Goal: Contribute content: Add original content to the website for others to see

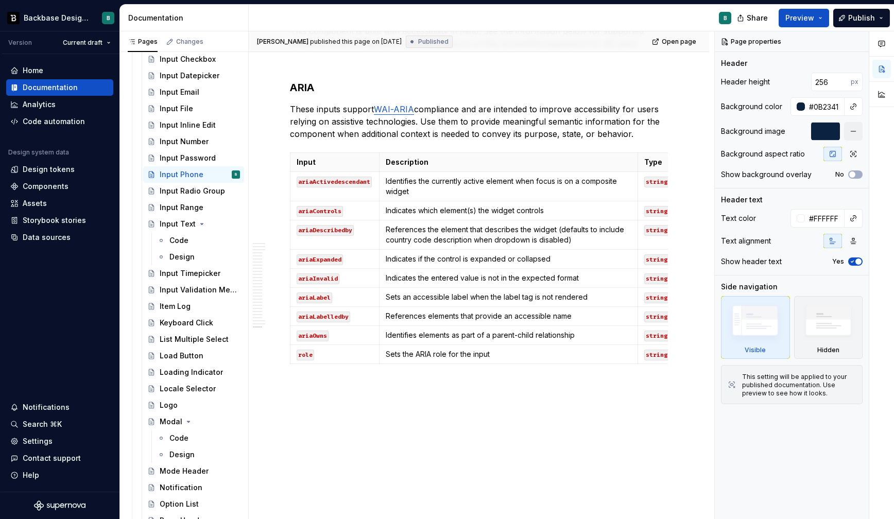
scroll to position [5345, 0]
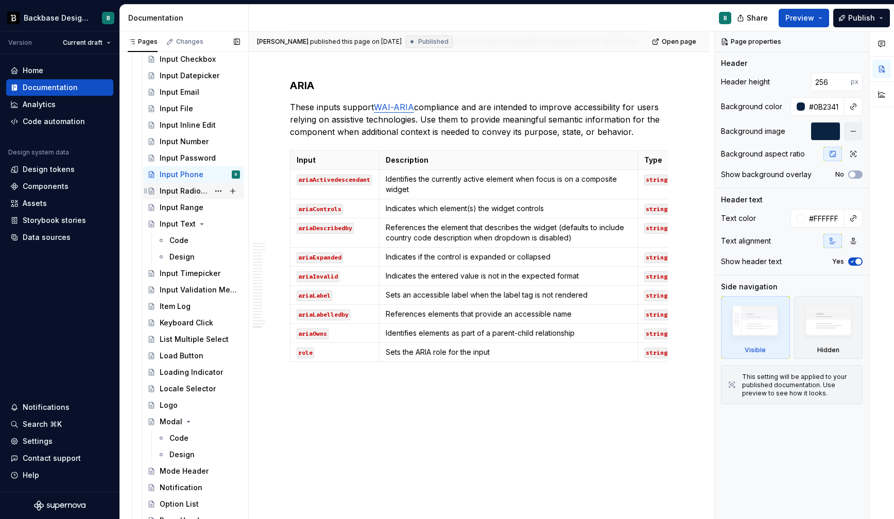
click at [188, 186] on div "Input Radio Group" at bounding box center [184, 191] width 49 height 10
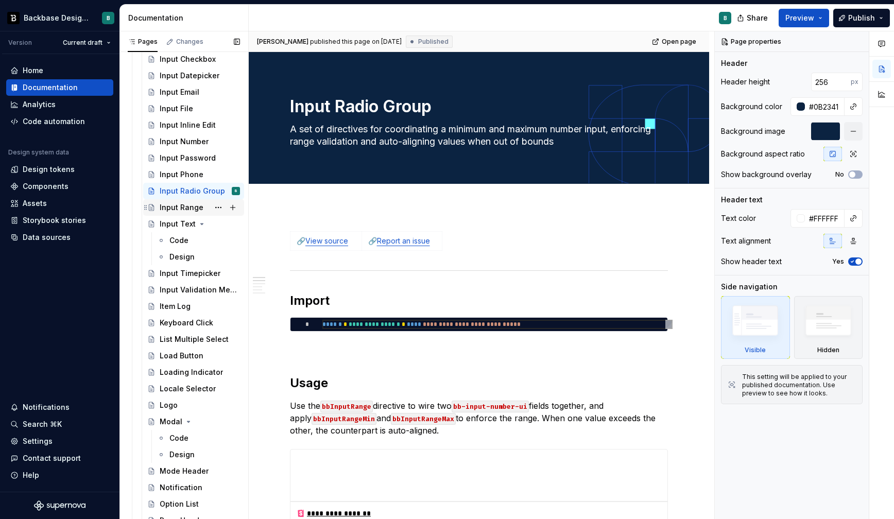
click at [188, 202] on div "Input Range" at bounding box center [182, 207] width 44 height 10
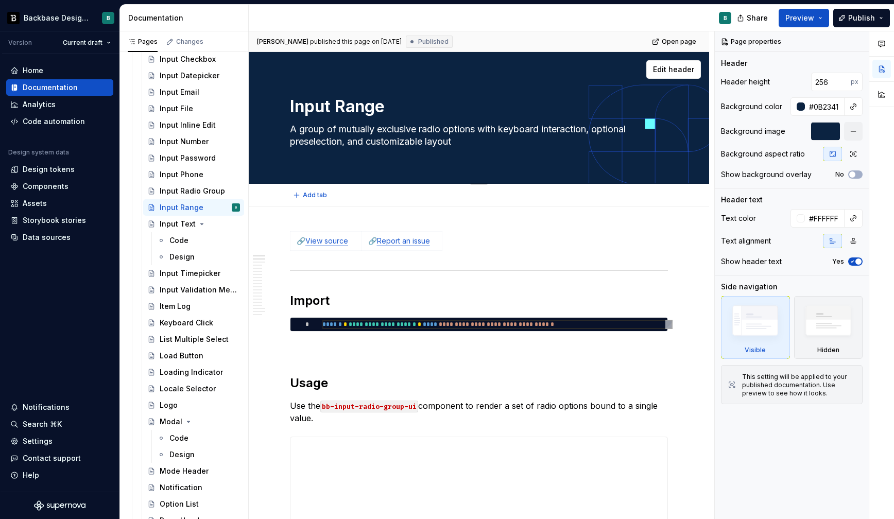
click at [357, 111] on textarea "Input Range" at bounding box center [477, 106] width 378 height 25
type textarea "*"
type textarea "Input Rad"
type textarea "*"
type textarea "Input Radi"
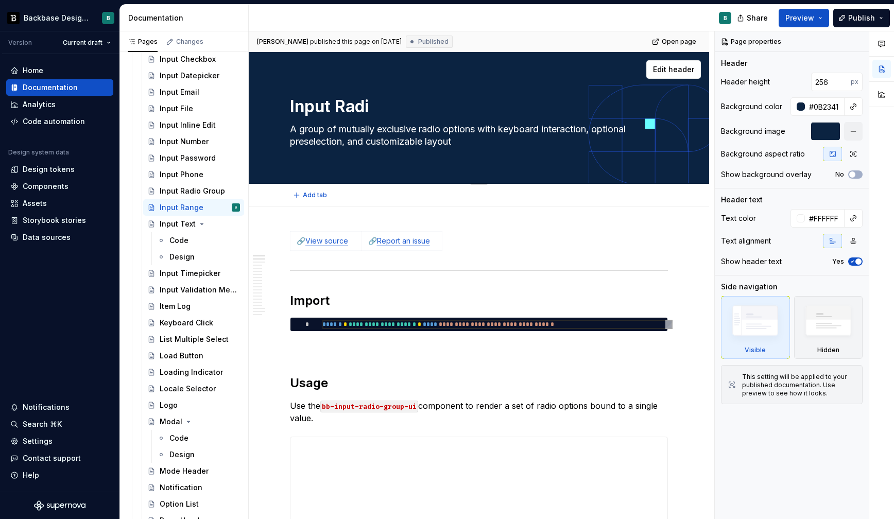
type textarea "*"
type textarea "Input Radio"
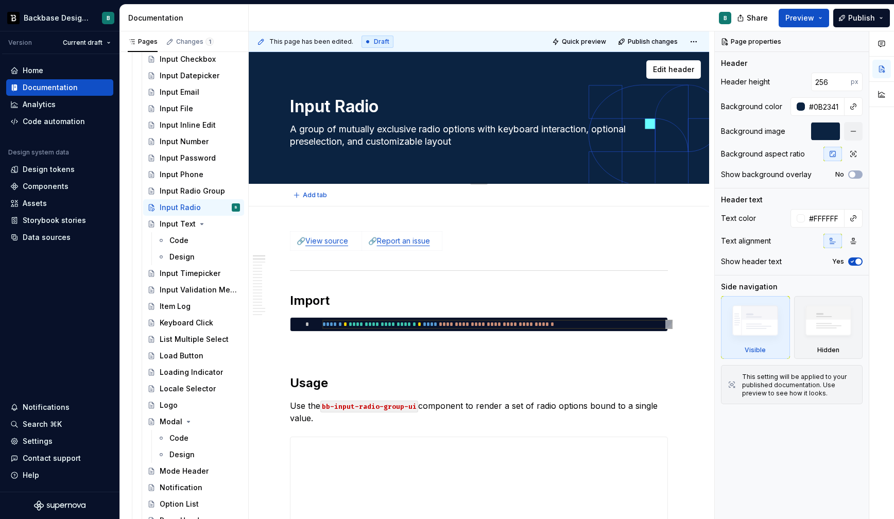
type textarea "*"
type textarea "Input Radio"
type textarea "*"
type textarea "Input Radio G"
type textarea "*"
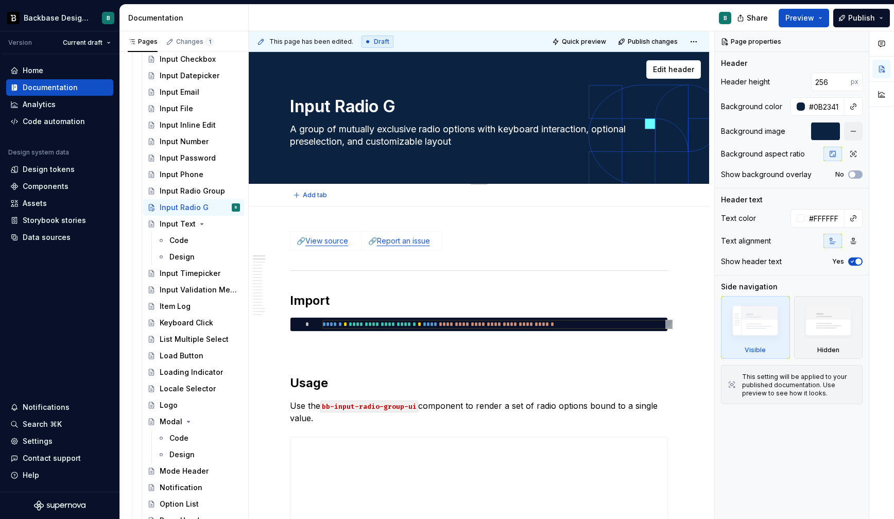
type textarea "Input Radio Gr"
type textarea "*"
type textarea "Input Radio Gro"
type textarea "*"
type textarea "Input Radio Grou"
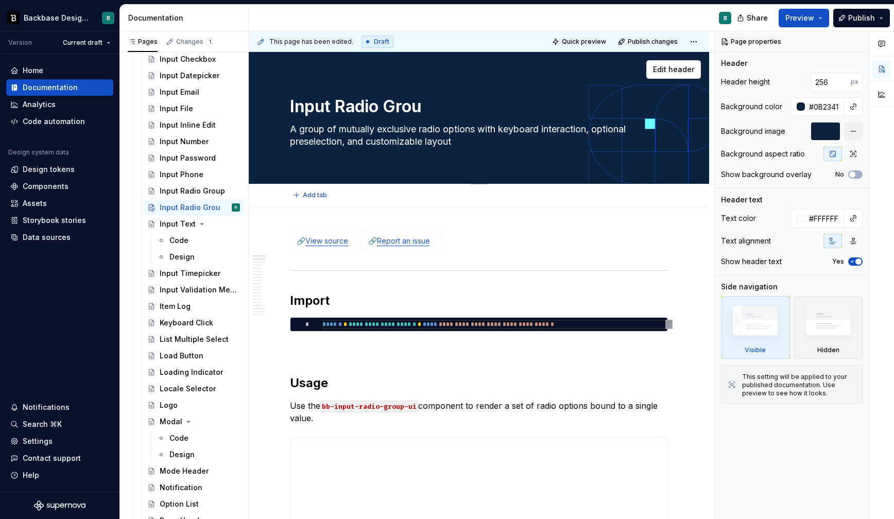
type textarea "*"
type textarea "Input Radio Group"
type textarea "*"
type textarea "Input Radio Group"
click at [195, 191] on div "Input Radio Group" at bounding box center [184, 191] width 49 height 10
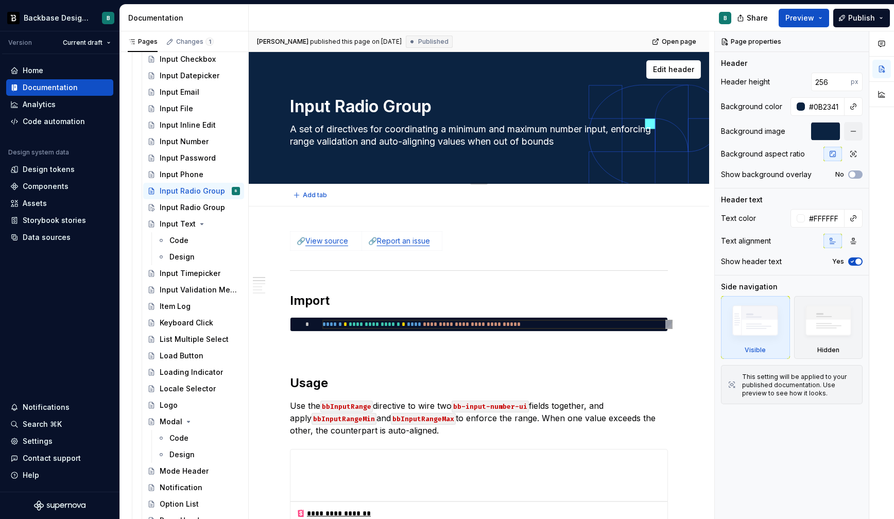
click at [362, 110] on textarea "Input Radio Group" at bounding box center [477, 106] width 378 height 25
click at [356, 107] on textarea "Input Radio Group" at bounding box center [477, 106] width 378 height 25
type textarea "*"
type textarea "Input Raan"
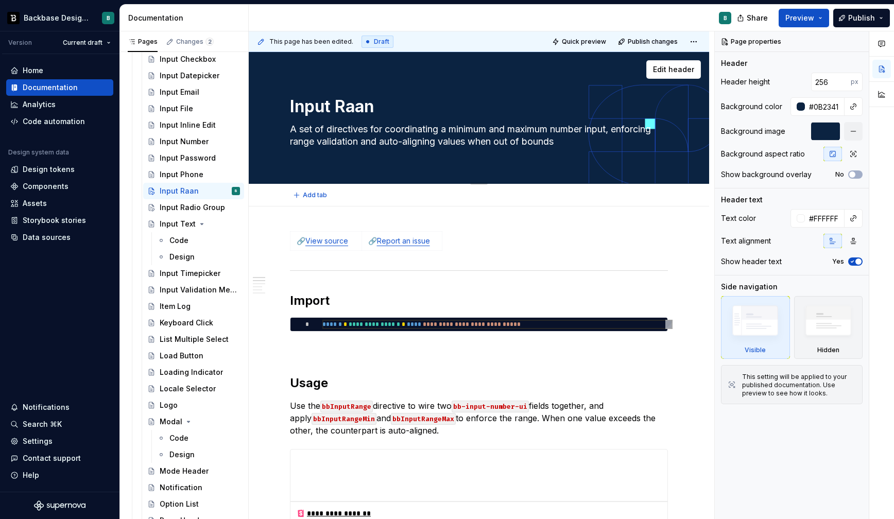
type textarea "*"
type textarea "Input Raa"
type textarea "*"
type textarea "Input Ra"
type textarea "*"
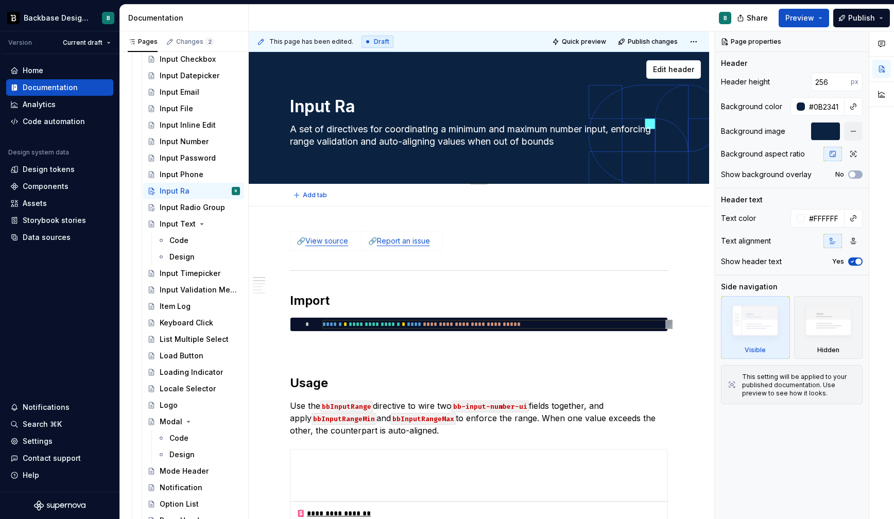
type textarea "Input Ran"
type textarea "*"
type textarea "Input Rang"
type textarea "*"
type textarea "Input Range"
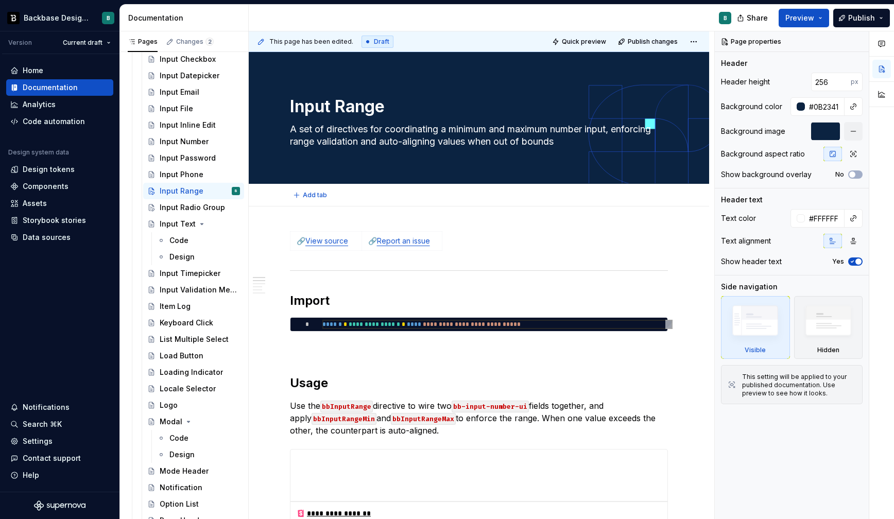
type textarea "*"
type textarea "Input Range"
click at [654, 44] on span "Publish changes" at bounding box center [653, 42] width 50 height 8
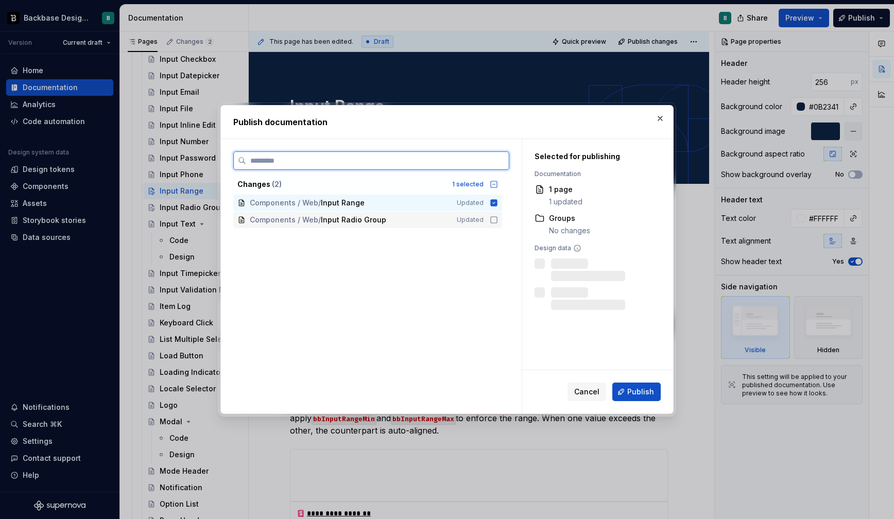
click at [496, 218] on icon at bounding box center [494, 220] width 8 height 8
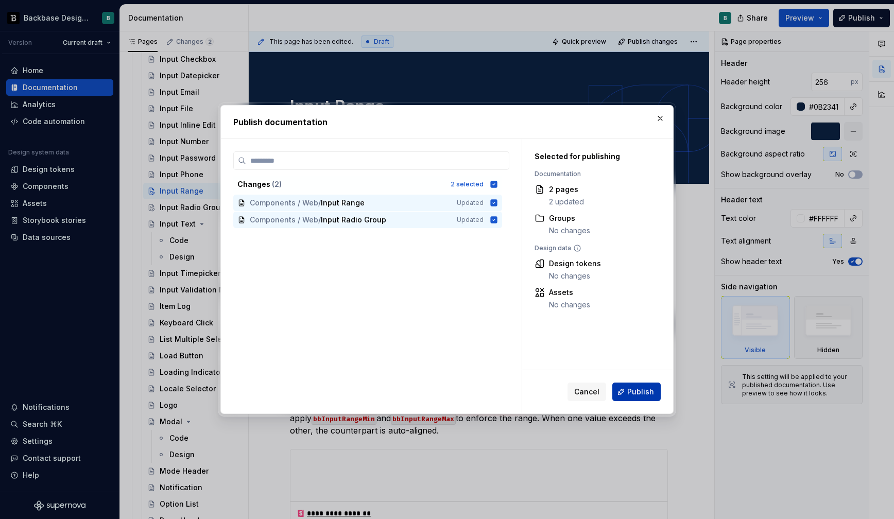
click at [644, 393] on span "Publish" at bounding box center [640, 392] width 27 height 10
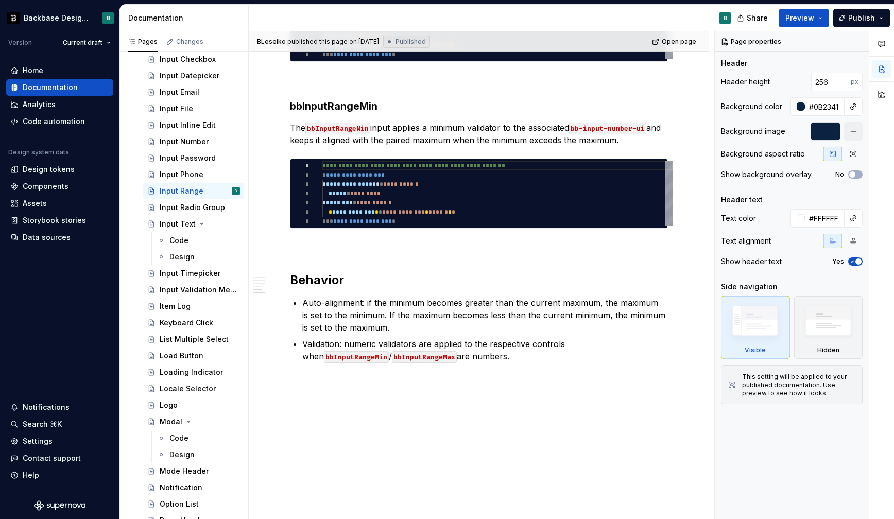
scroll to position [938, 0]
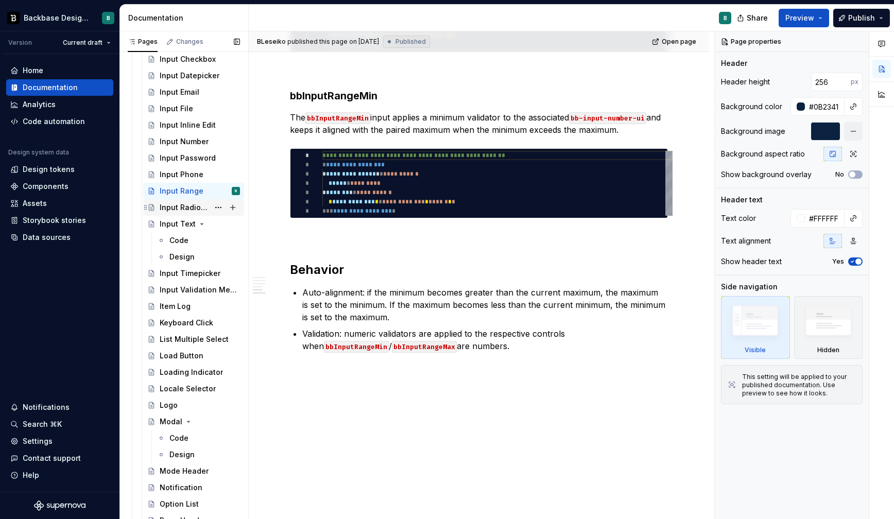
click at [186, 211] on div "Input Radio Group" at bounding box center [184, 207] width 49 height 10
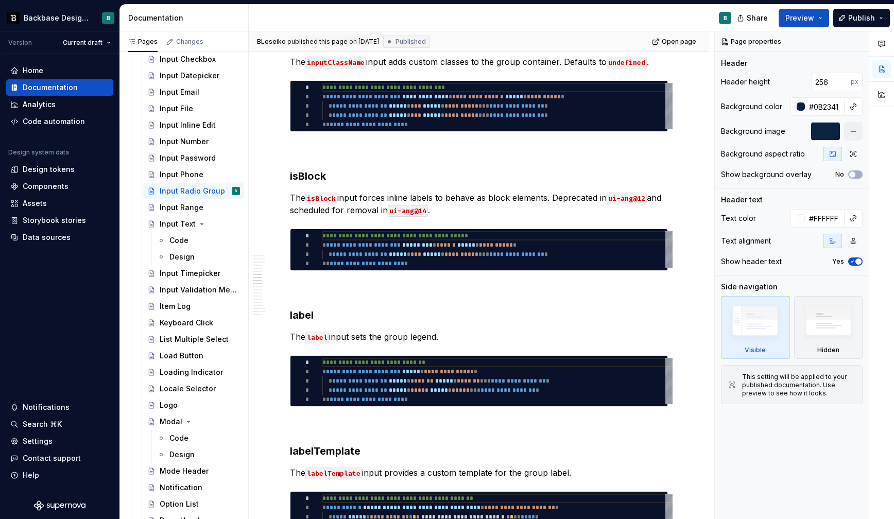
scroll to position [1678, 0]
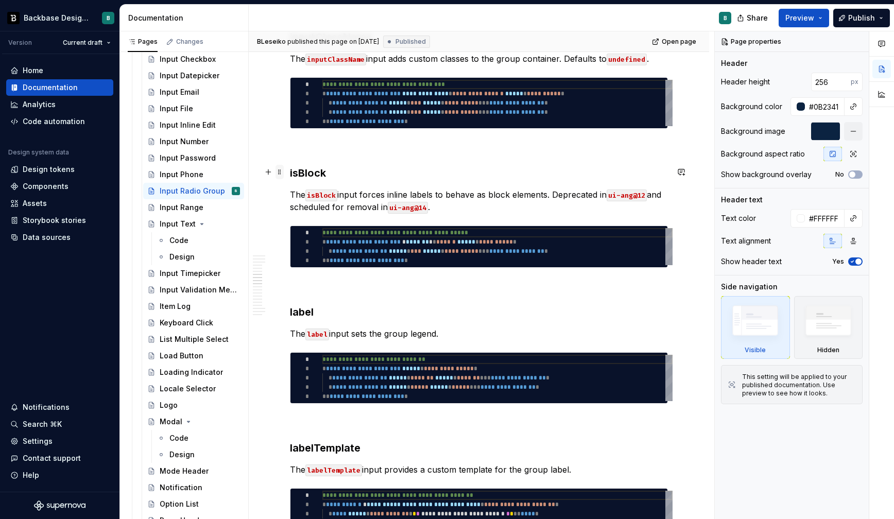
click at [280, 172] on span at bounding box center [279, 172] width 8 height 14
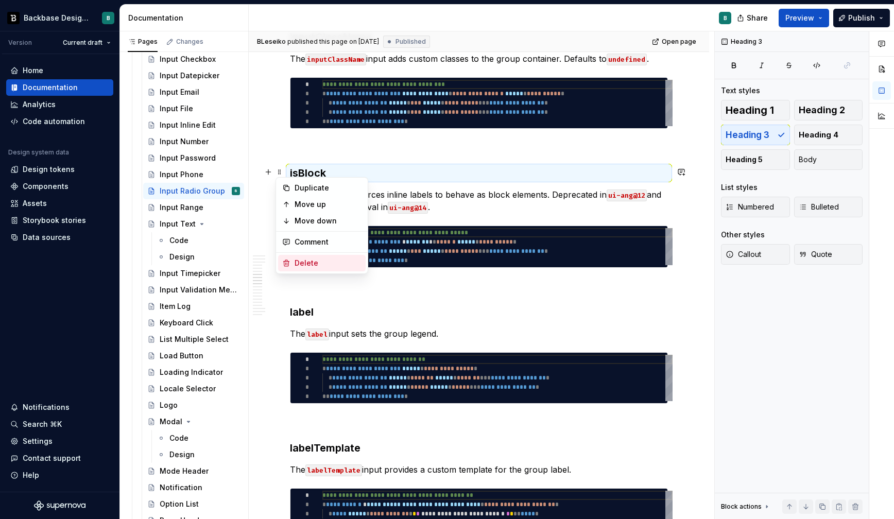
click at [313, 260] on div "Delete" at bounding box center [327, 263] width 67 height 10
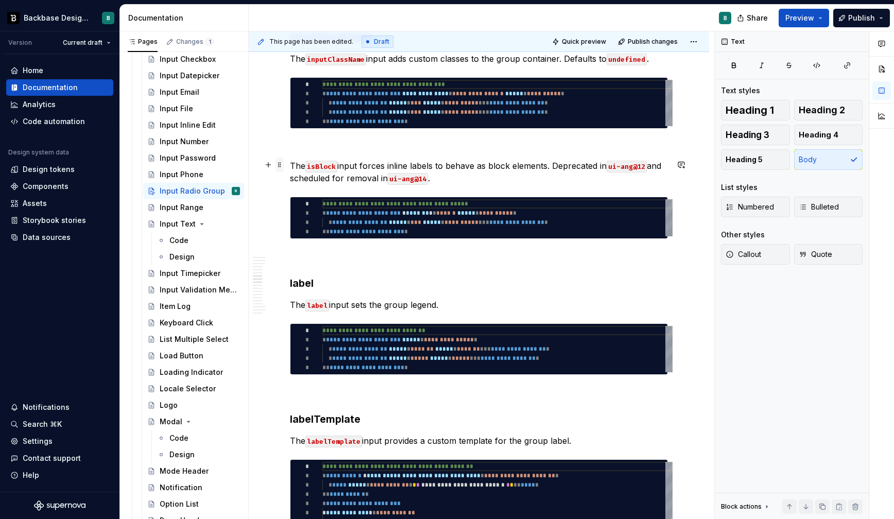
click at [282, 162] on span at bounding box center [279, 165] width 8 height 14
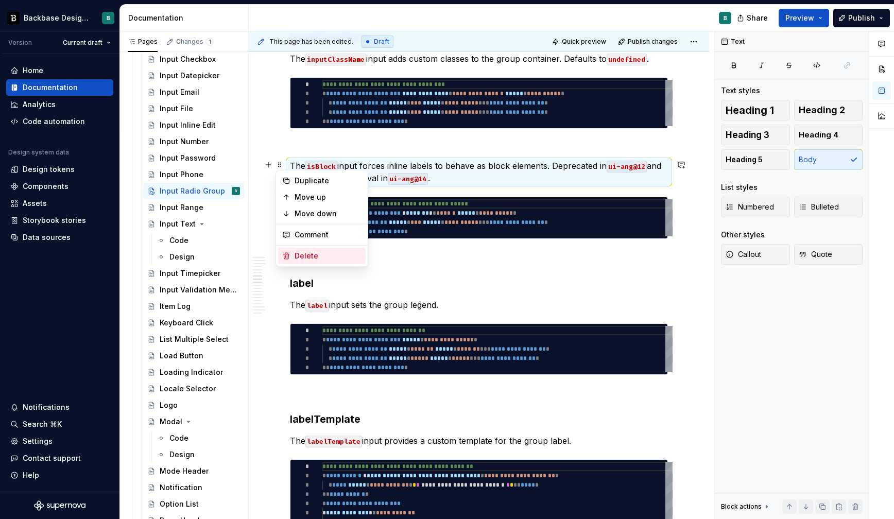
click at [303, 257] on div "Delete" at bounding box center [327, 256] width 67 height 10
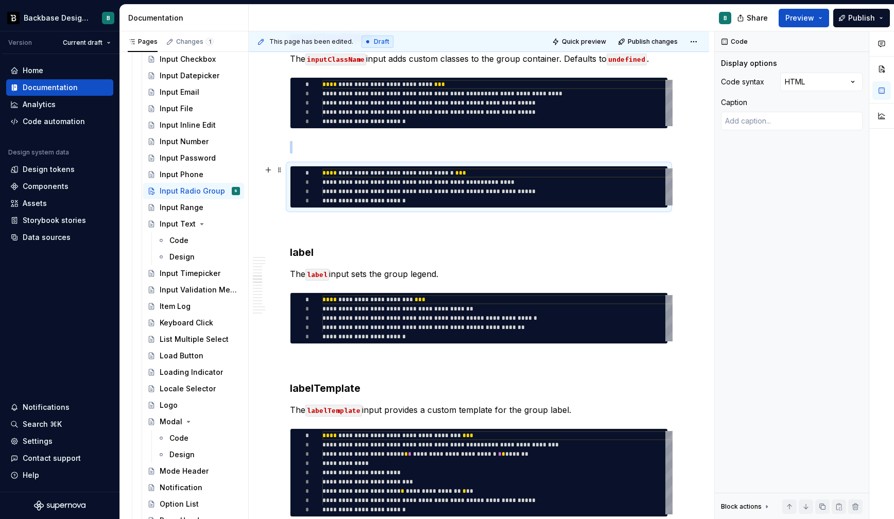
scroll to position [0, 0]
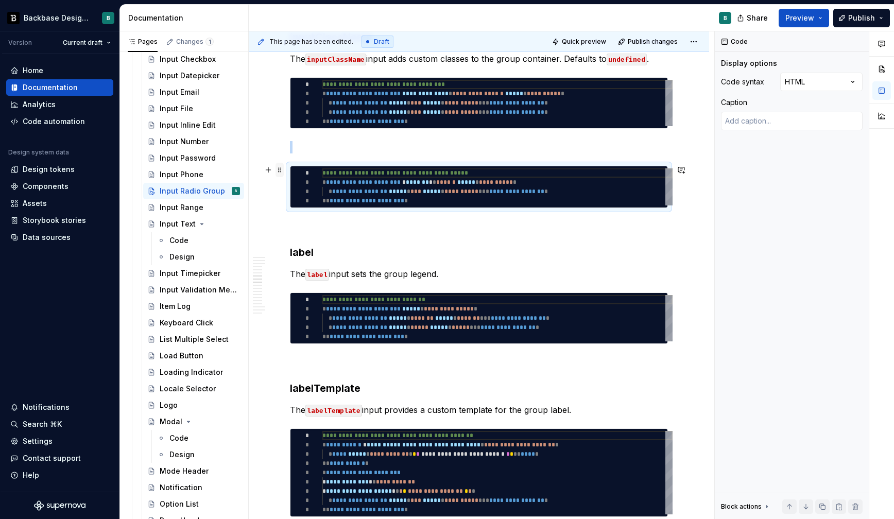
click at [278, 169] on span at bounding box center [279, 170] width 8 height 14
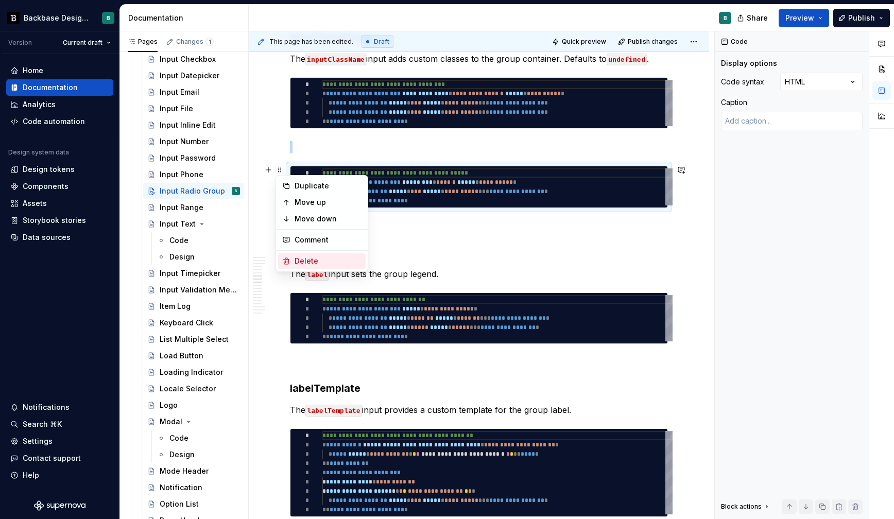
click at [295, 256] on div "Delete" at bounding box center [327, 261] width 67 height 10
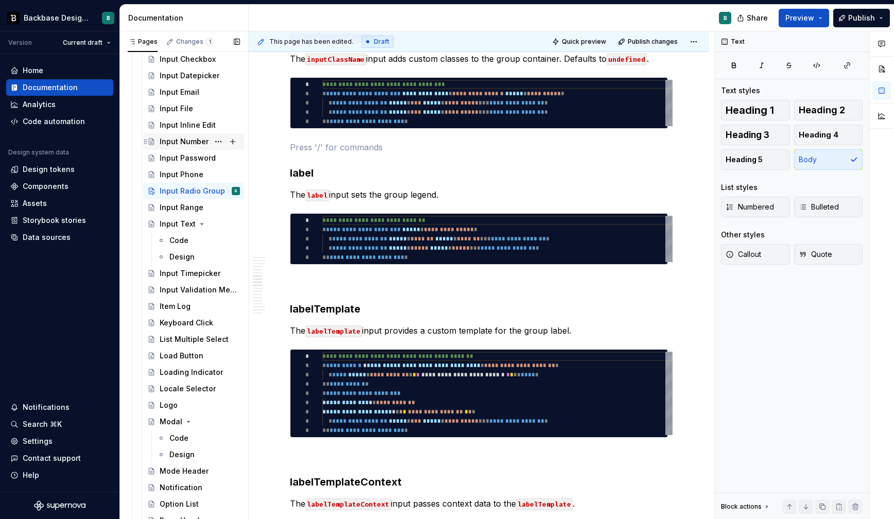
scroll to position [990, 0]
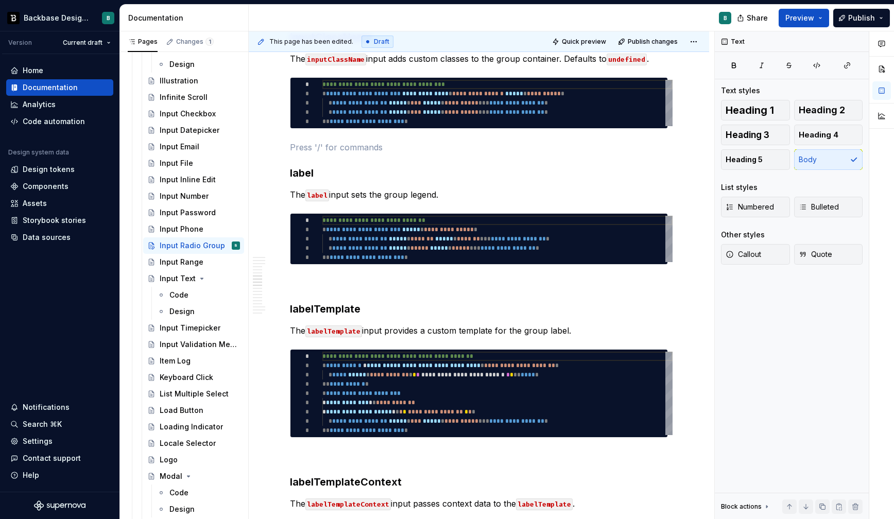
click at [201, 128] on div "Input Datepicker" at bounding box center [190, 130] width 60 height 10
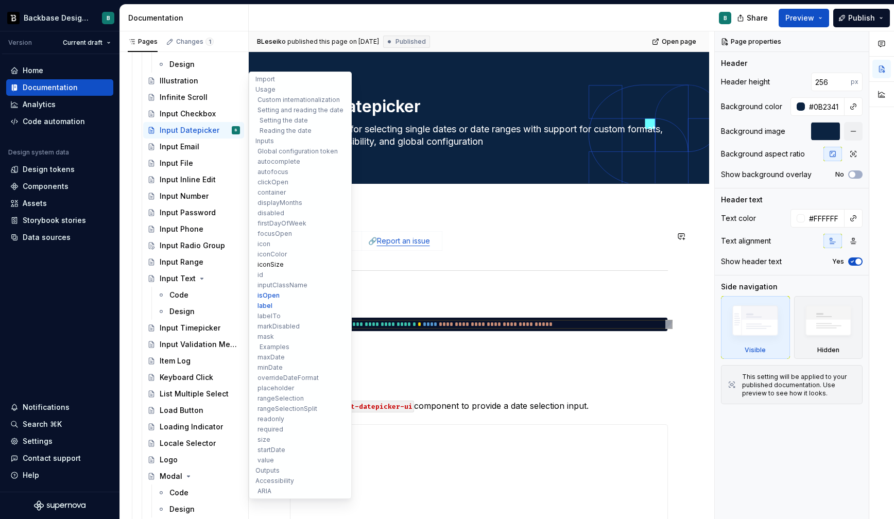
scroll to position [4147, 0]
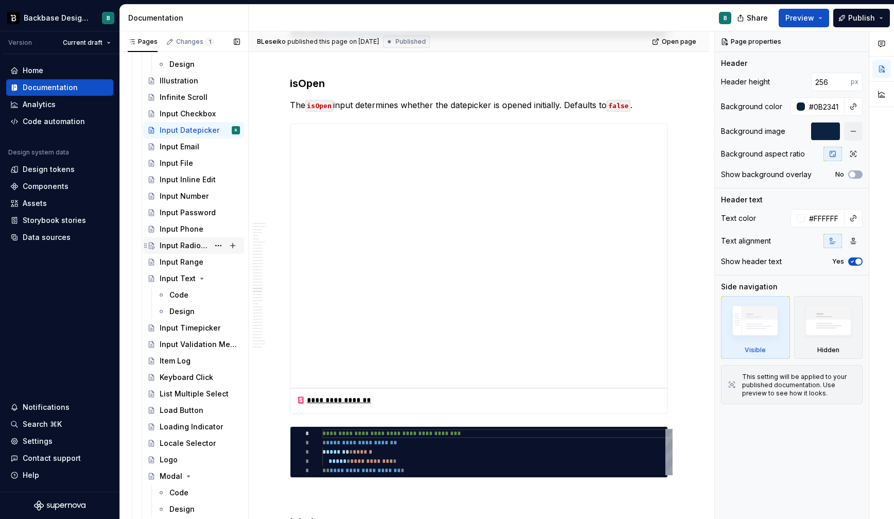
click at [190, 243] on div "Input Radio Group" at bounding box center [184, 245] width 49 height 10
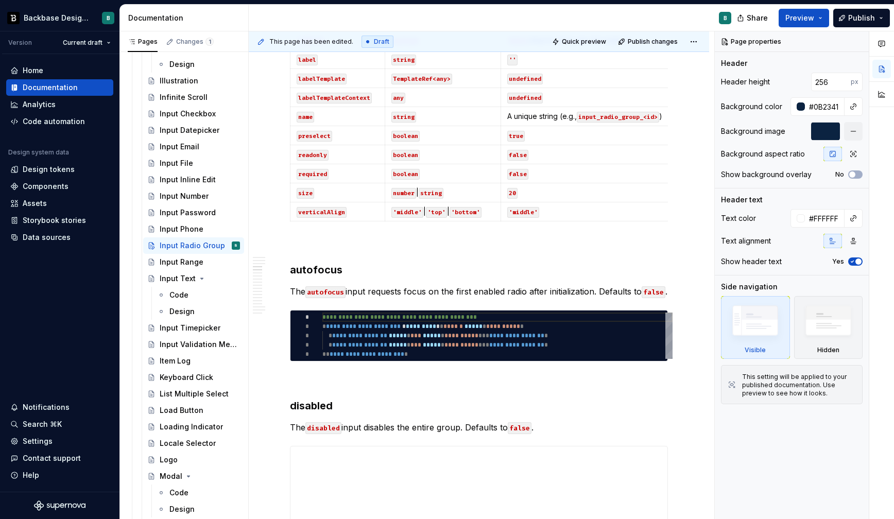
scroll to position [718, 0]
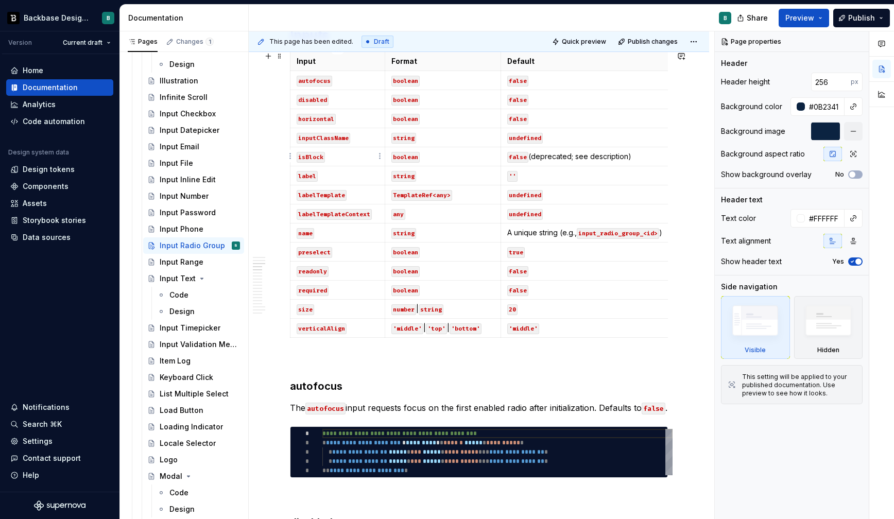
click at [291, 155] on html "Backbase Design System B Version Current draft Home Documentation Analytics Cod…" at bounding box center [447, 259] width 894 height 519
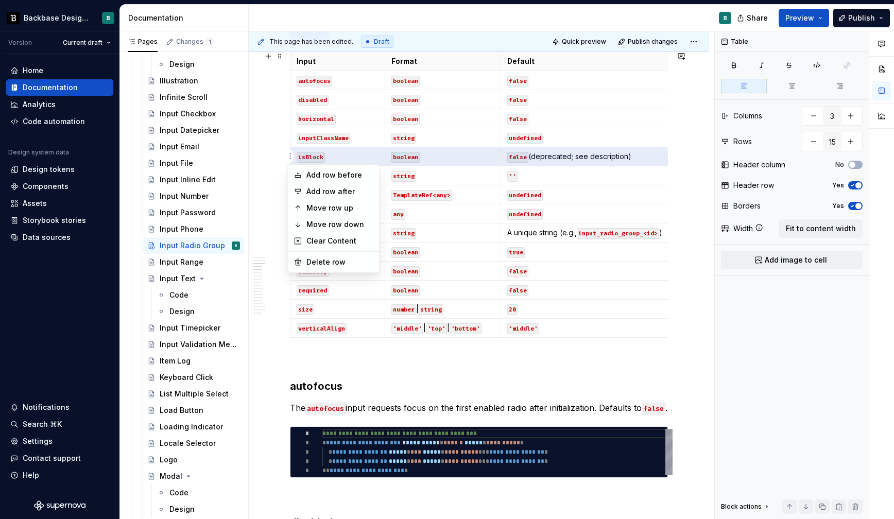
type textarea "*"
click at [341, 258] on div "Delete row" at bounding box center [339, 262] width 67 height 10
type input "14"
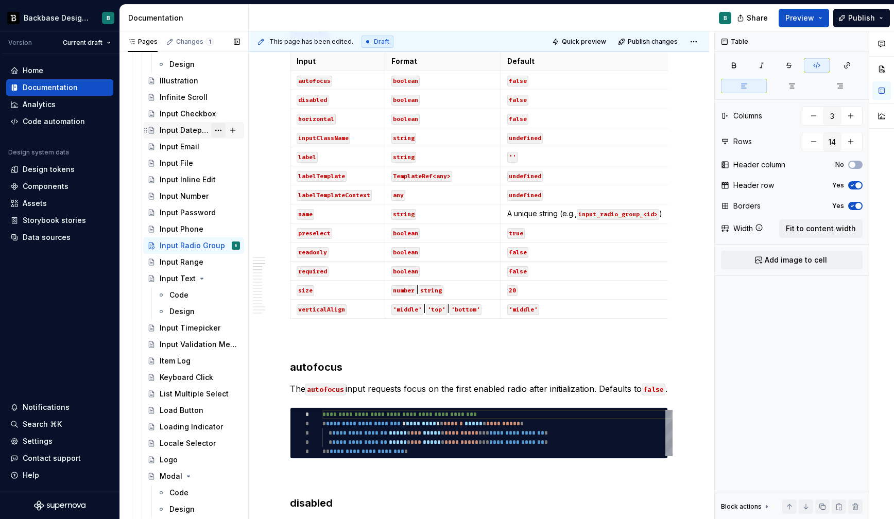
click at [195, 132] on div "Input Datepicker" at bounding box center [184, 130] width 49 height 10
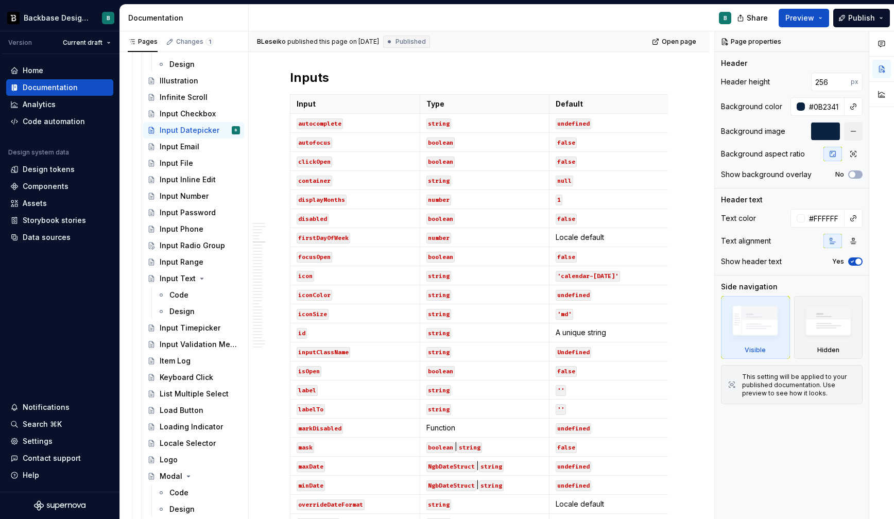
scroll to position [1290, 0]
click at [191, 253] on div "Input Radio Group" at bounding box center [193, 245] width 101 height 16
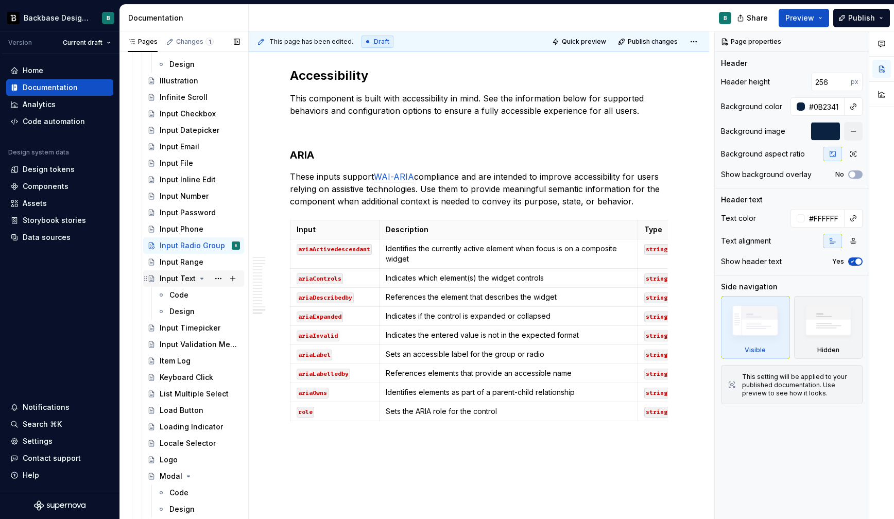
scroll to position [3267, 0]
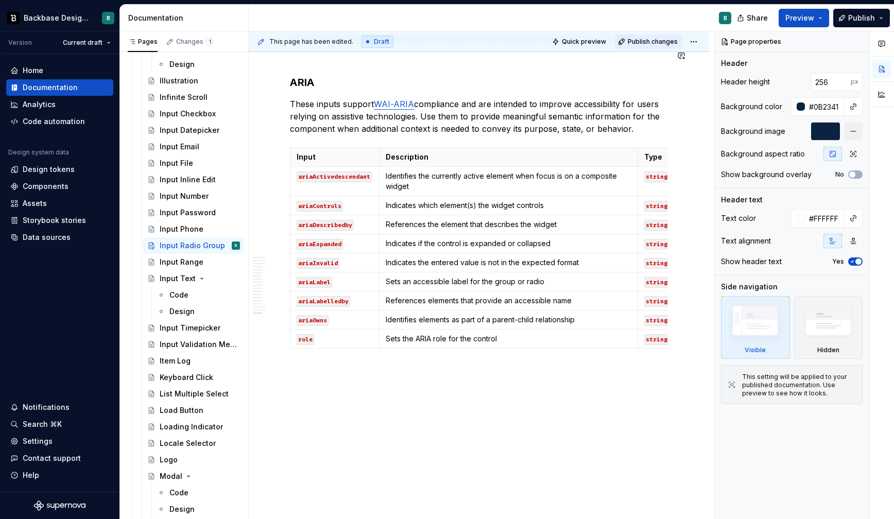
click at [652, 41] on span "Publish changes" at bounding box center [653, 42] width 50 height 8
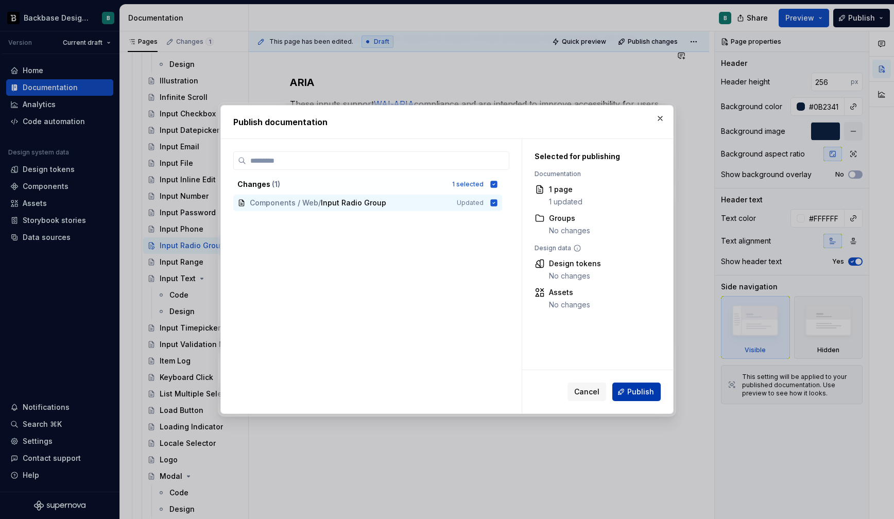
click at [641, 386] on button "Publish" at bounding box center [636, 391] width 48 height 19
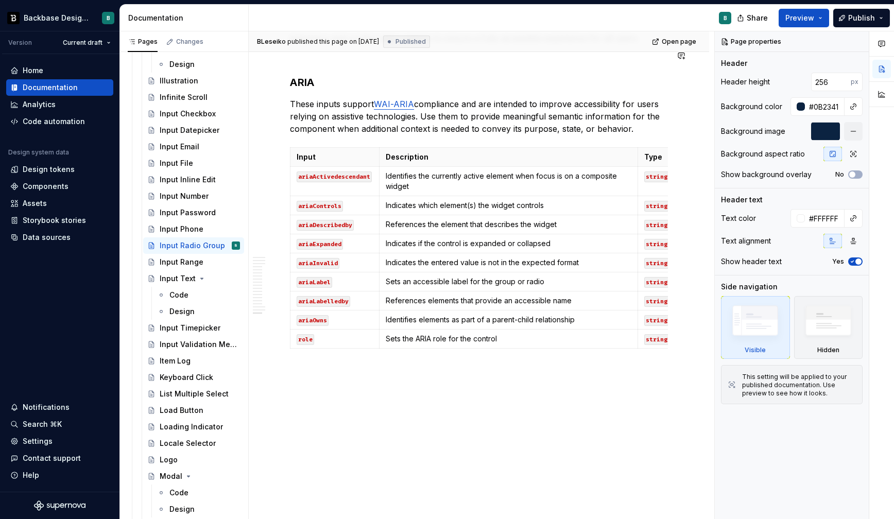
type textarea "*"
